Goal: Task Accomplishment & Management: Complete application form

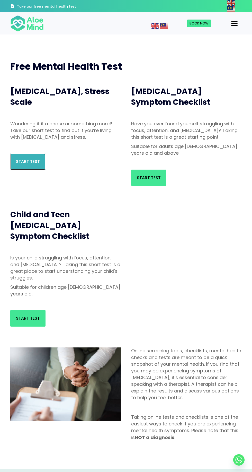
click at [20, 164] on span "Start Test" at bounding box center [28, 162] width 24 height 6
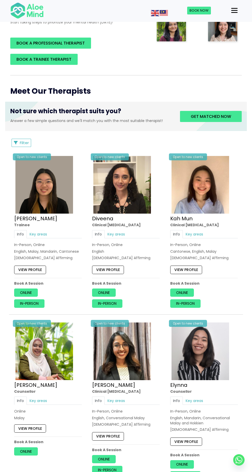
scroll to position [130, 0]
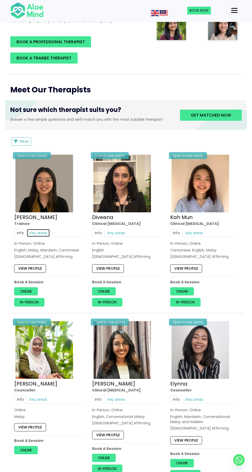
click at [28, 229] on link "Key areas" at bounding box center [38, 233] width 23 height 8
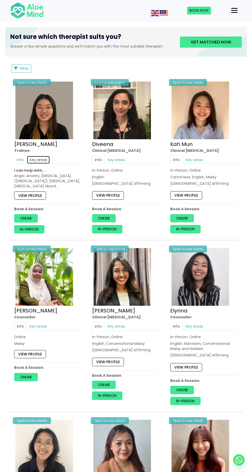
scroll to position [204, 0]
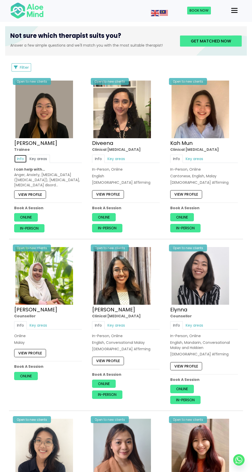
click at [19, 159] on link "Info" at bounding box center [20, 159] width 13 height 8
click at [42, 160] on link "Key areas" at bounding box center [38, 159] width 23 height 8
click at [18, 161] on link "Info" at bounding box center [20, 159] width 13 height 8
click at [34, 326] on link "Key areas" at bounding box center [38, 325] width 23 height 8
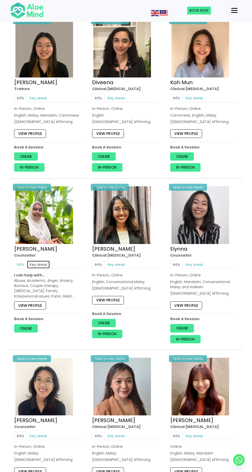
scroll to position [266, 0]
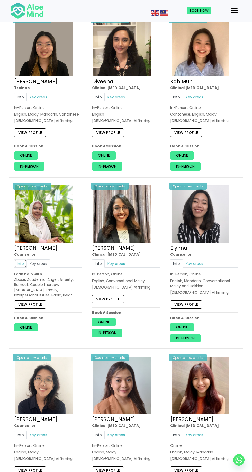
click at [19, 263] on link "Info" at bounding box center [20, 264] width 13 height 8
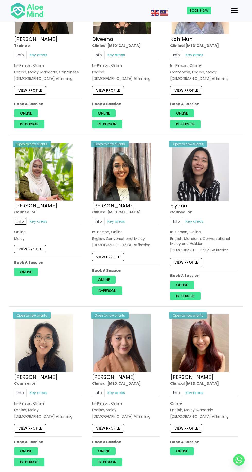
scroll to position [305, 0]
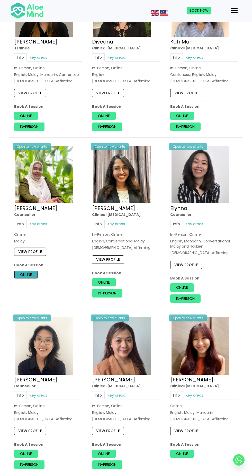
click at [21, 275] on link "Online" at bounding box center [26, 274] width 24 height 8
click at [113, 294] on link "In-person" at bounding box center [107, 293] width 30 height 8
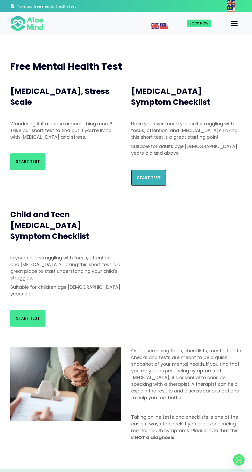
click at [162, 172] on link "Start Test" at bounding box center [148, 178] width 35 height 16
